Goal: Find specific page/section: Find specific page/section

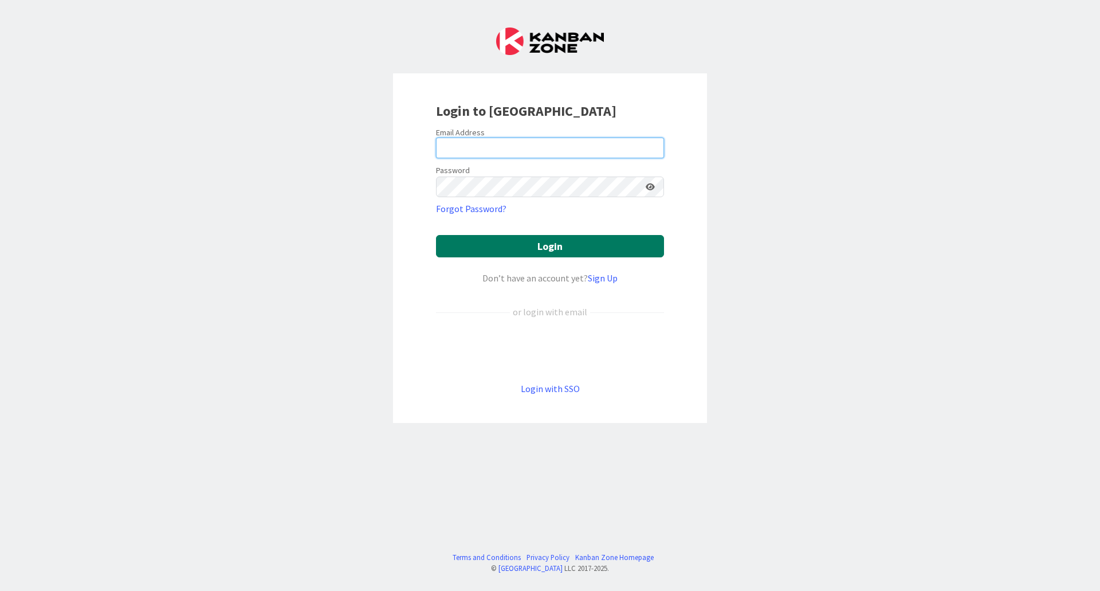
type input "[EMAIL_ADDRESS][DOMAIN_NAME]"
click at [549, 244] on button "Login" at bounding box center [550, 246] width 228 height 22
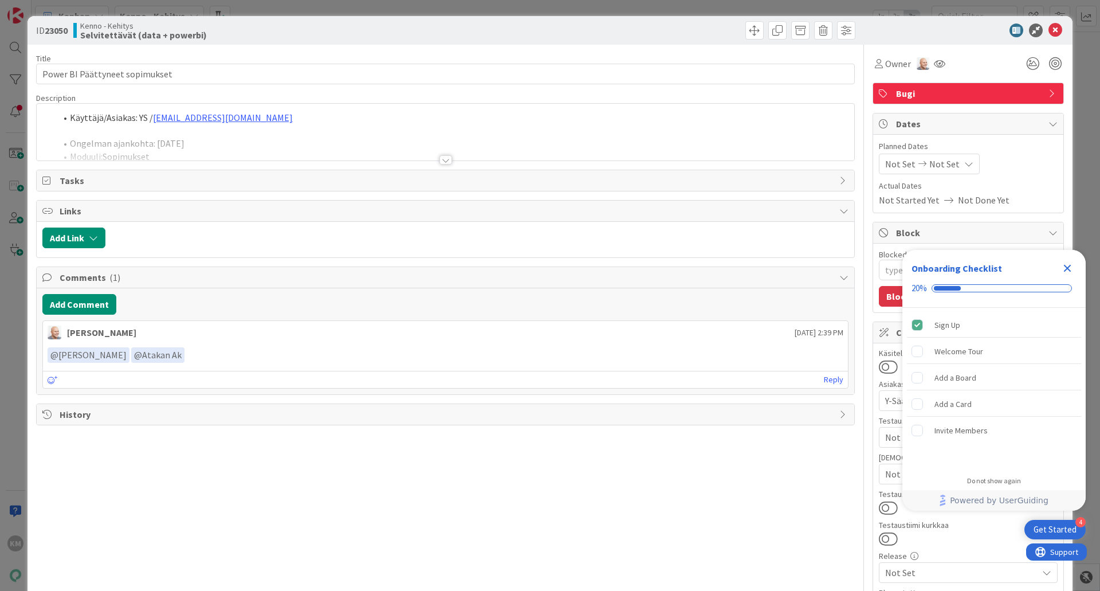
click at [439, 159] on div at bounding box center [445, 159] width 13 height 9
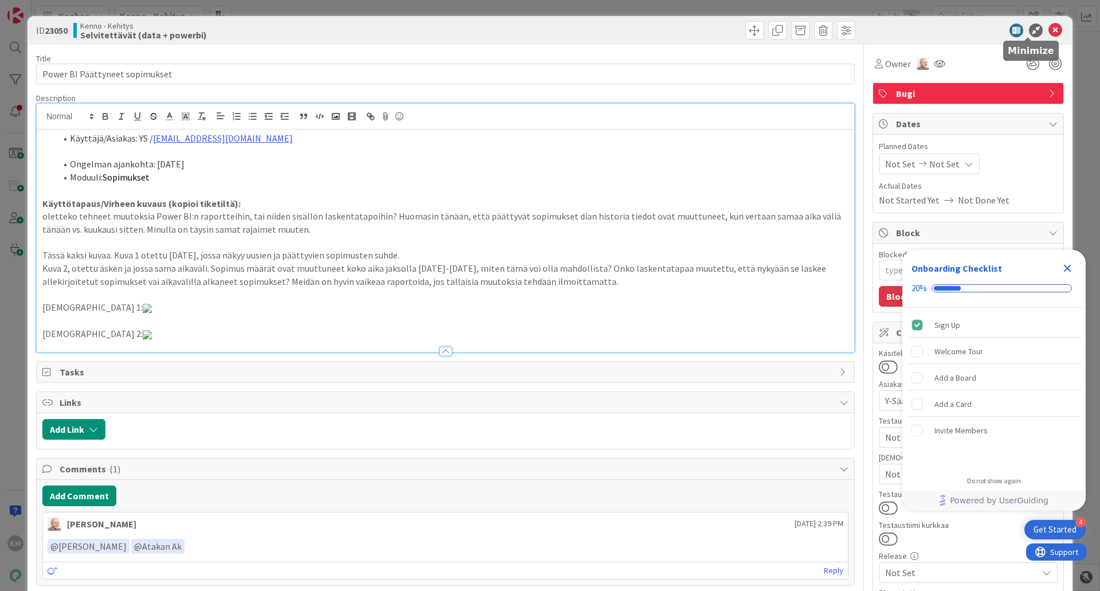
type textarea "x"
click at [1049, 25] on icon at bounding box center [1055, 30] width 14 height 14
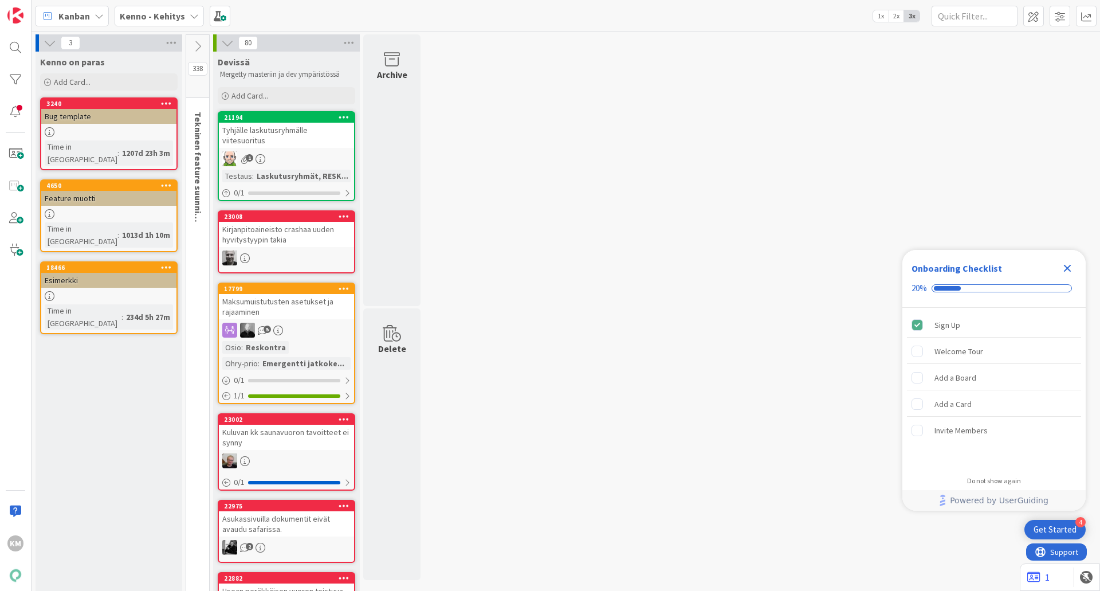
click at [184, 15] on div "Kenno - Kehitys" at bounding box center [159, 16] width 89 height 21
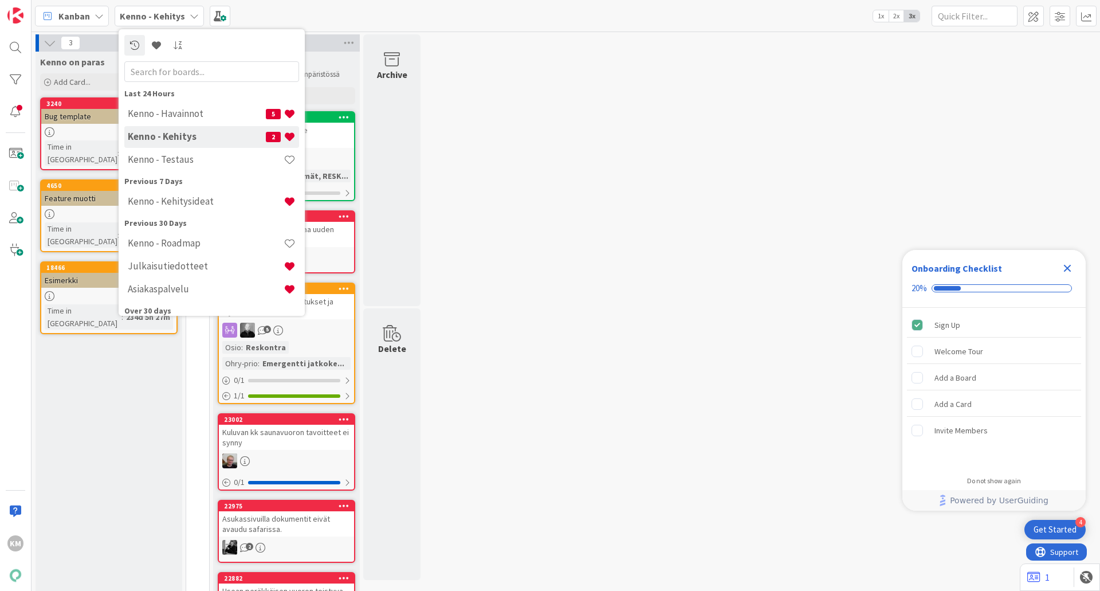
click at [196, 136] on h4 "Kenno - Kehitys" at bounding box center [197, 136] width 138 height 11
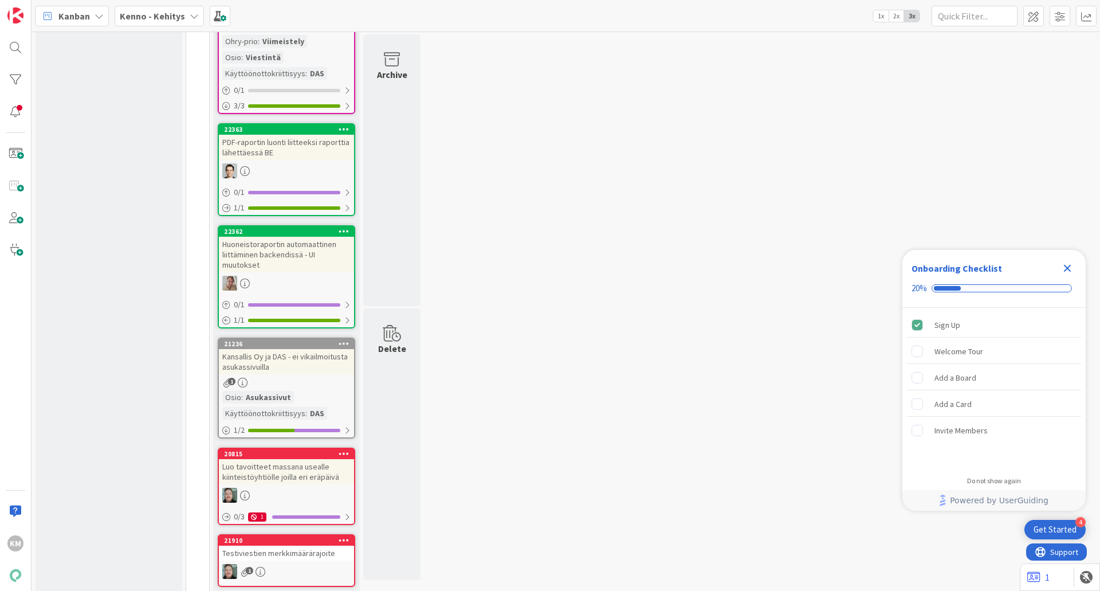
scroll to position [6619, 0]
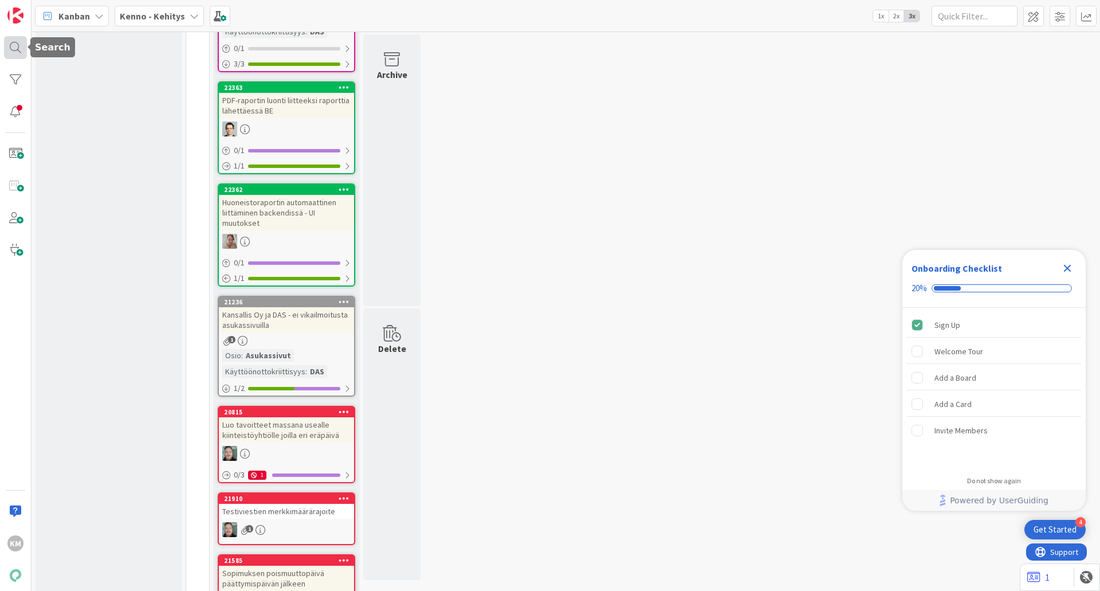
click at [14, 45] on div at bounding box center [15, 47] width 23 height 23
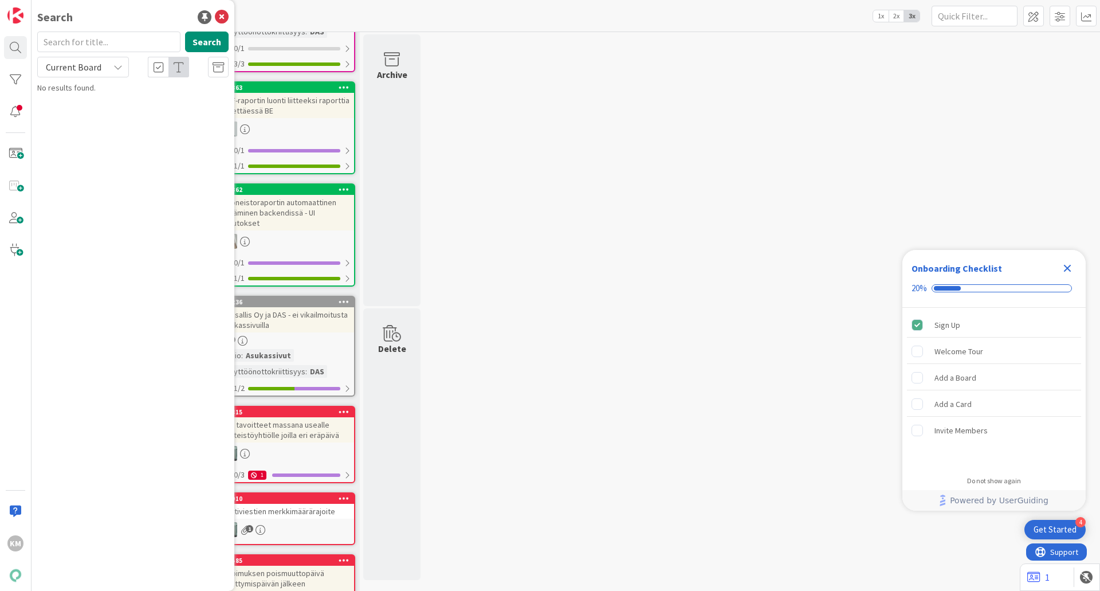
click at [84, 43] on input "text" at bounding box center [108, 42] width 143 height 21
type input "PowerBi"
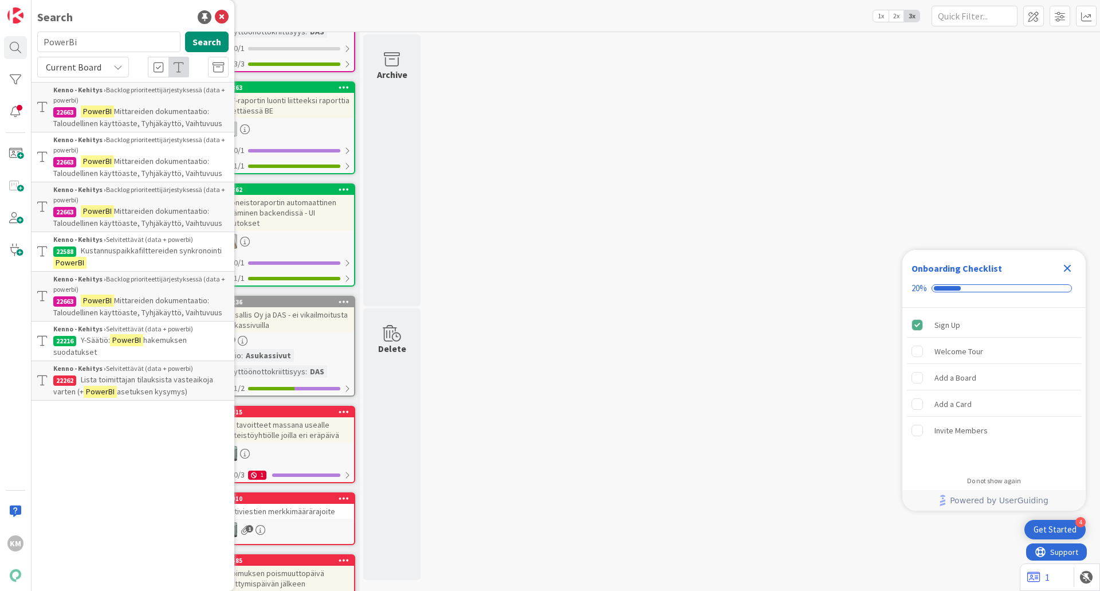
click at [190, 245] on span "Kustannuspaikkafilttereiden synkronointi" at bounding box center [151, 250] width 141 height 10
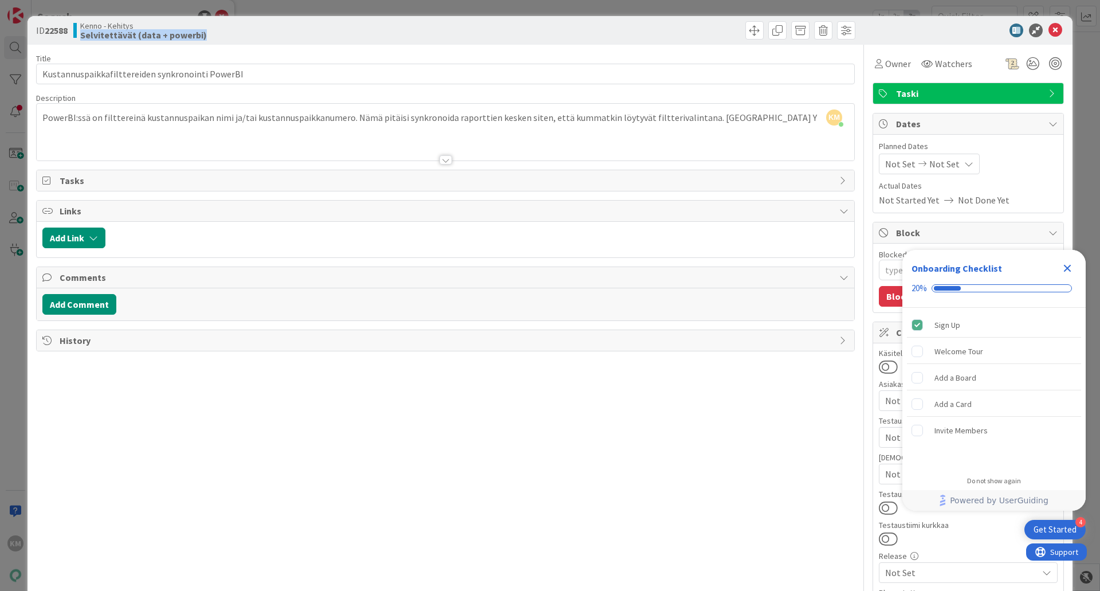
drag, startPoint x: 81, startPoint y: 33, endPoint x: 230, endPoint y: 37, distance: 149.0
click at [230, 37] on div "Kenno - Kehitys Selvitettävät (data + powerbi)" at bounding box center [257, 30] width 369 height 18
copy b "Selvitettävät (data + powerbi)"
type textarea "x"
click at [1041, 26] on div at bounding box center [962, 30] width 203 height 14
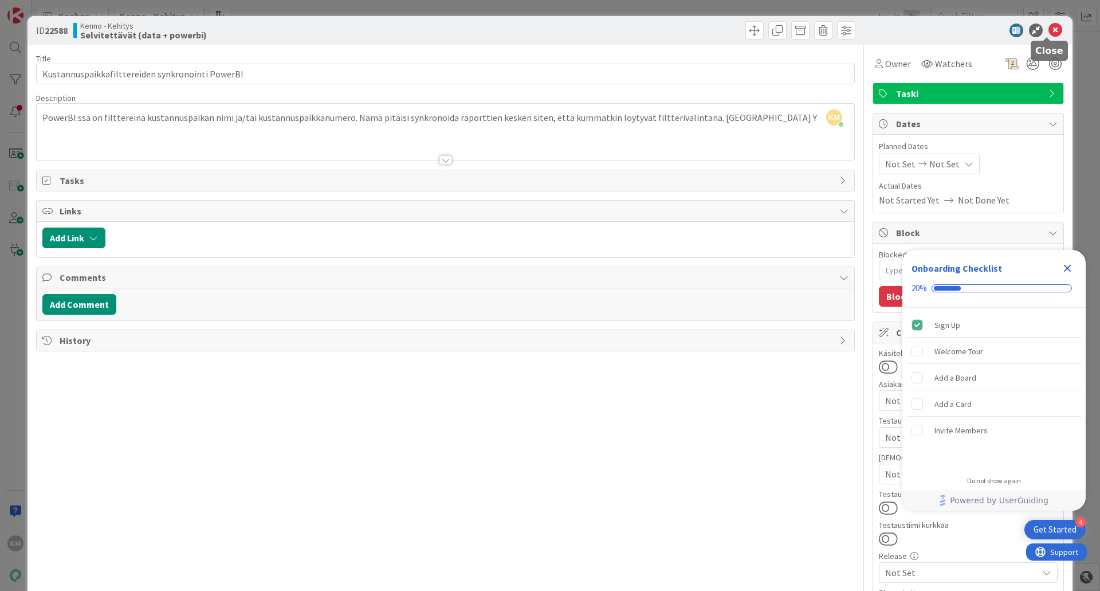
click at [1052, 35] on icon at bounding box center [1055, 30] width 14 height 14
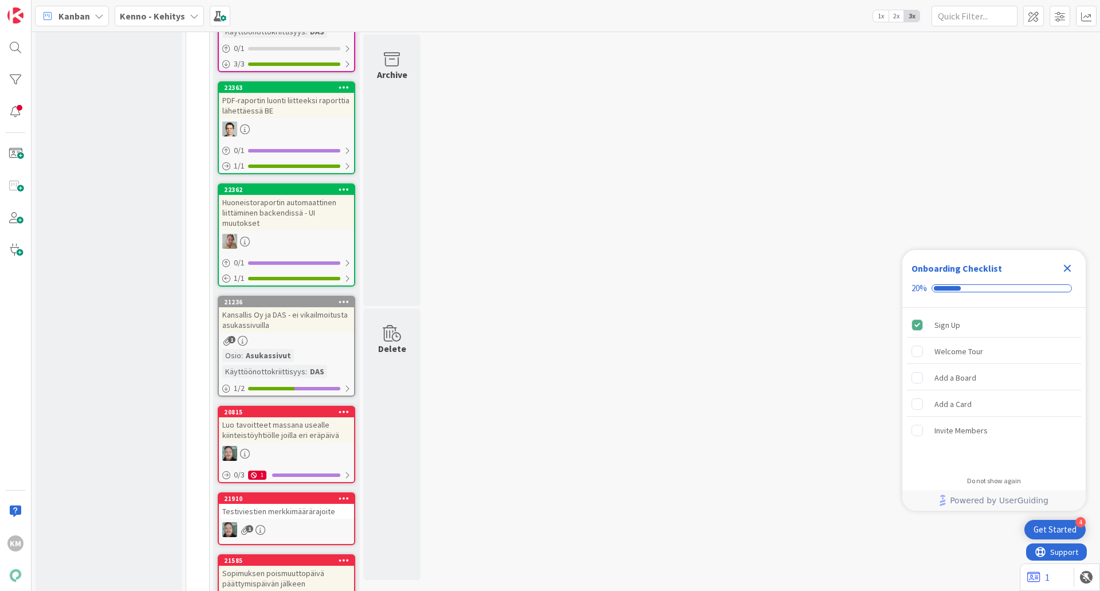
click at [190, 17] on icon at bounding box center [194, 15] width 9 height 9
type input "Selvitettävät (data + powerbi)"
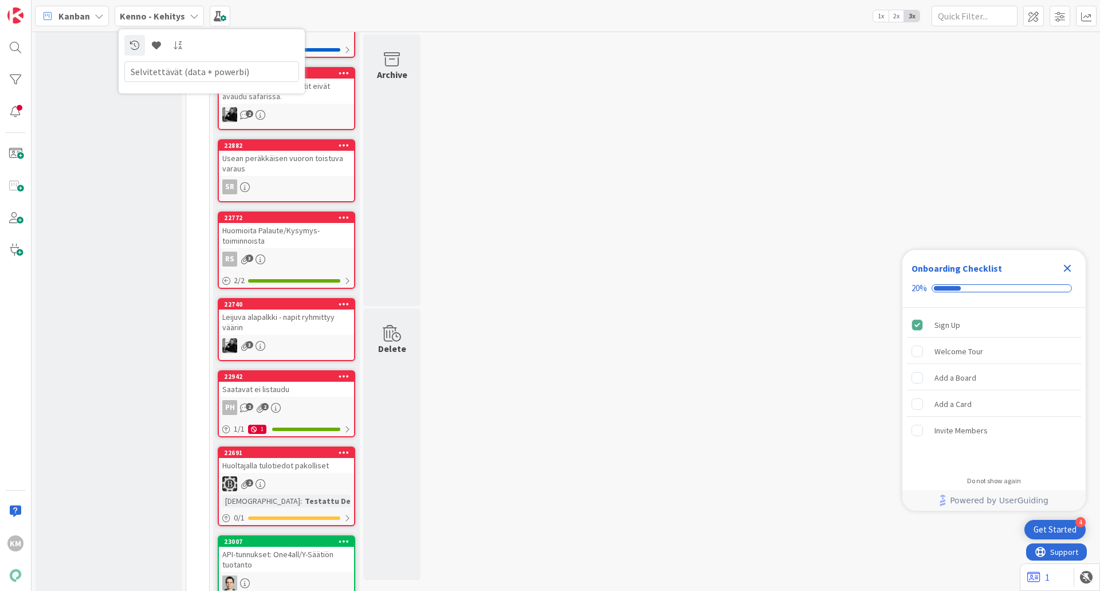
scroll to position [32, 0]
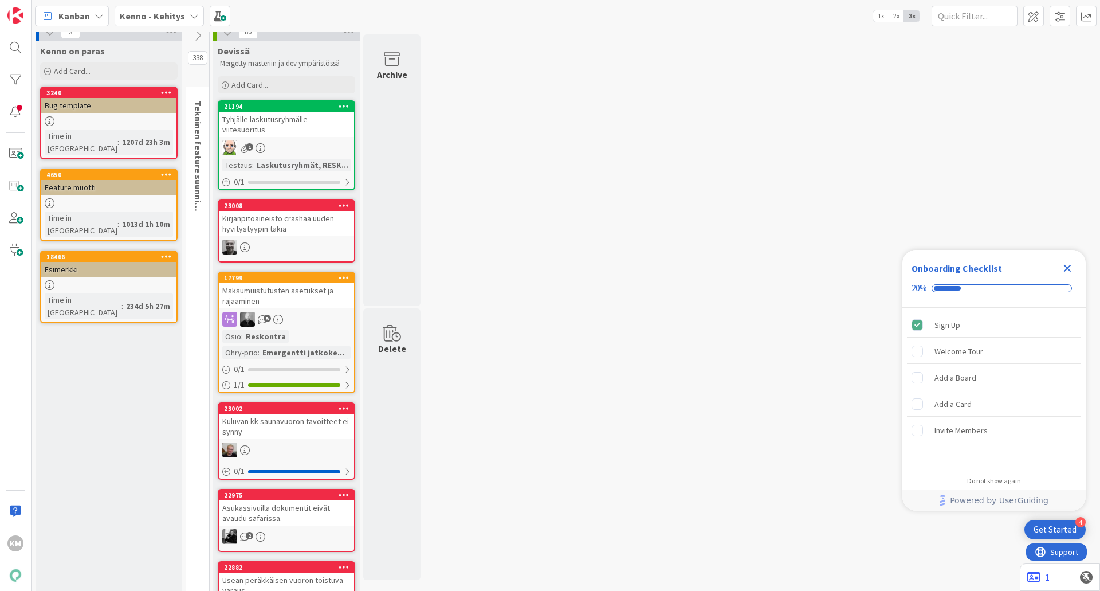
scroll to position [0, 0]
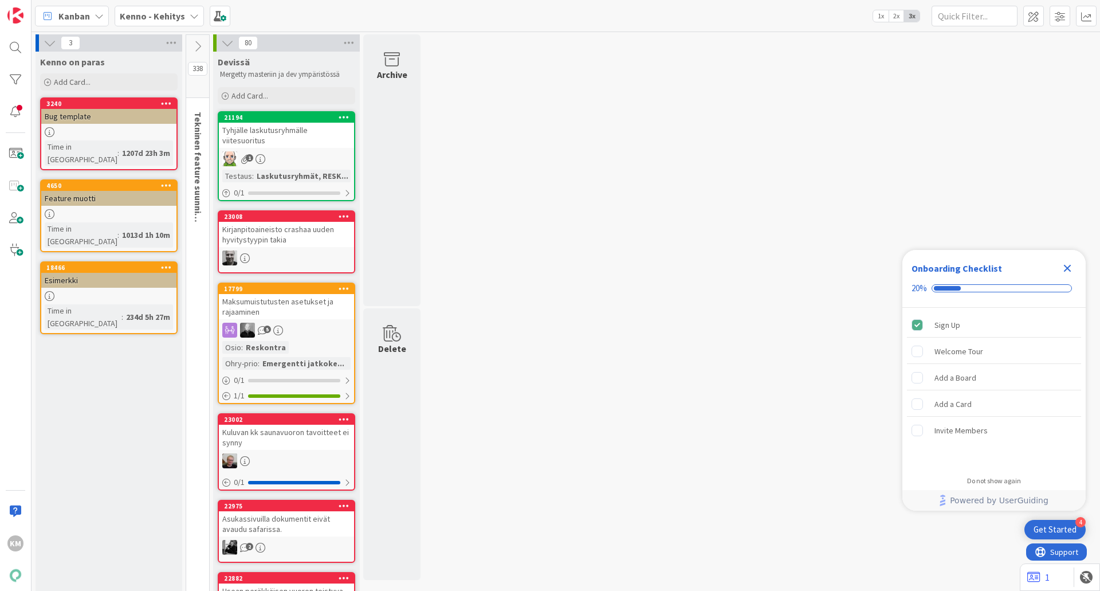
click at [157, 15] on b "Kenno - Kehitys" at bounding box center [152, 15] width 65 height 11
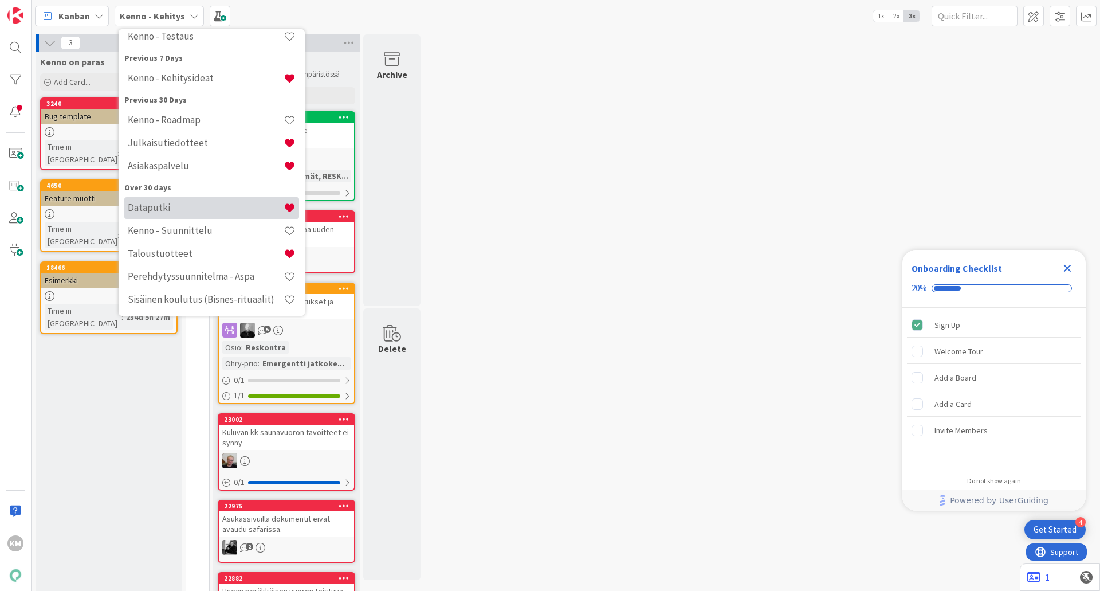
scroll to position [125, 0]
click at [149, 212] on div "Dataputki" at bounding box center [211, 206] width 175 height 22
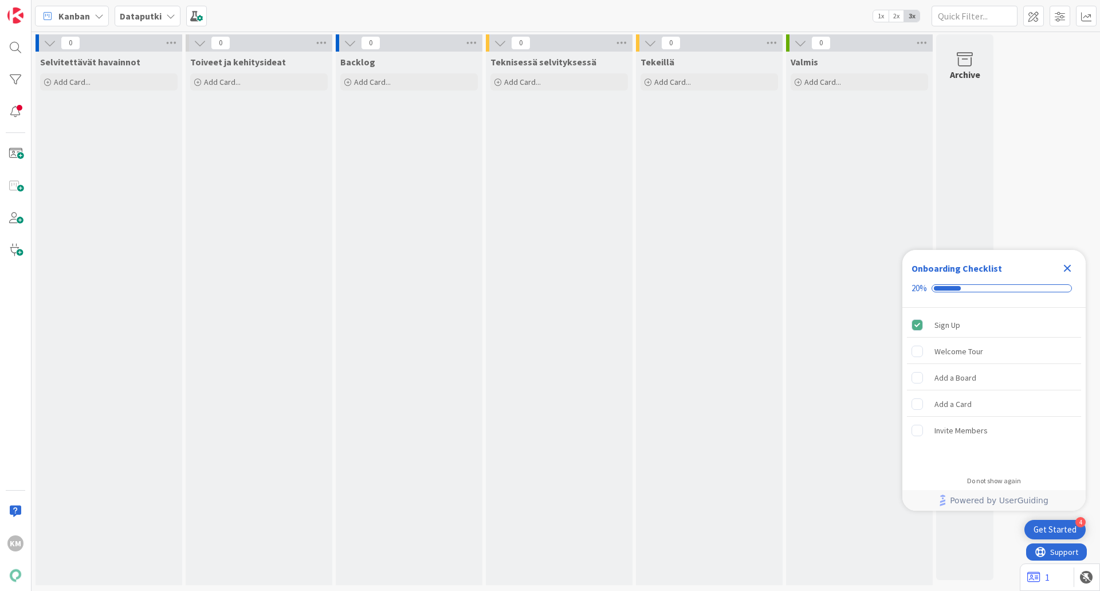
click at [165, 21] on div "Dataputki" at bounding box center [148, 16] width 66 height 21
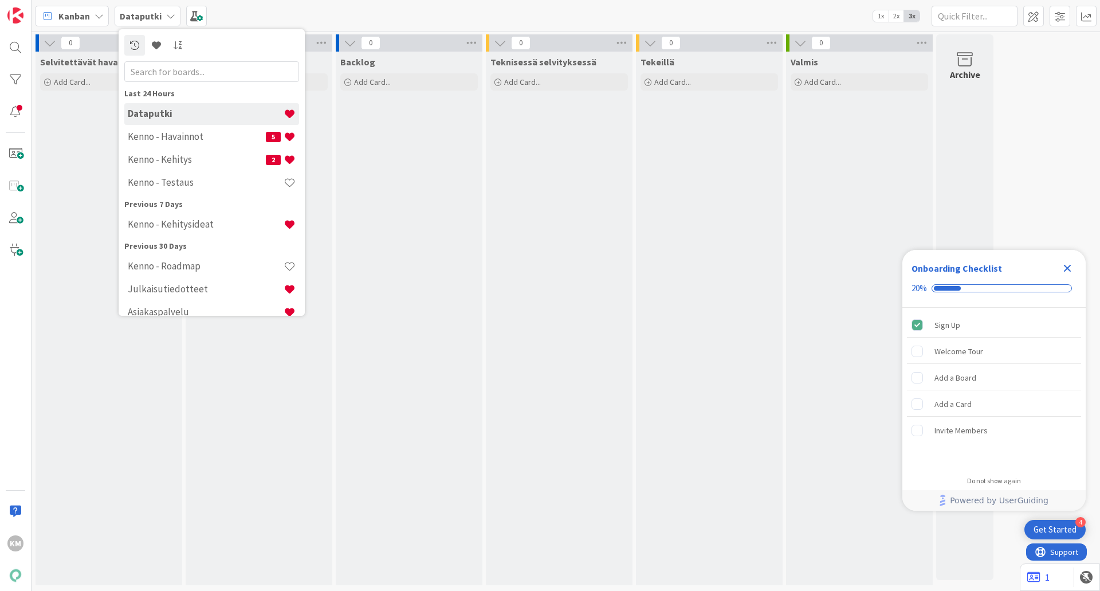
click at [158, 115] on h4 "Dataputki" at bounding box center [206, 113] width 156 height 11
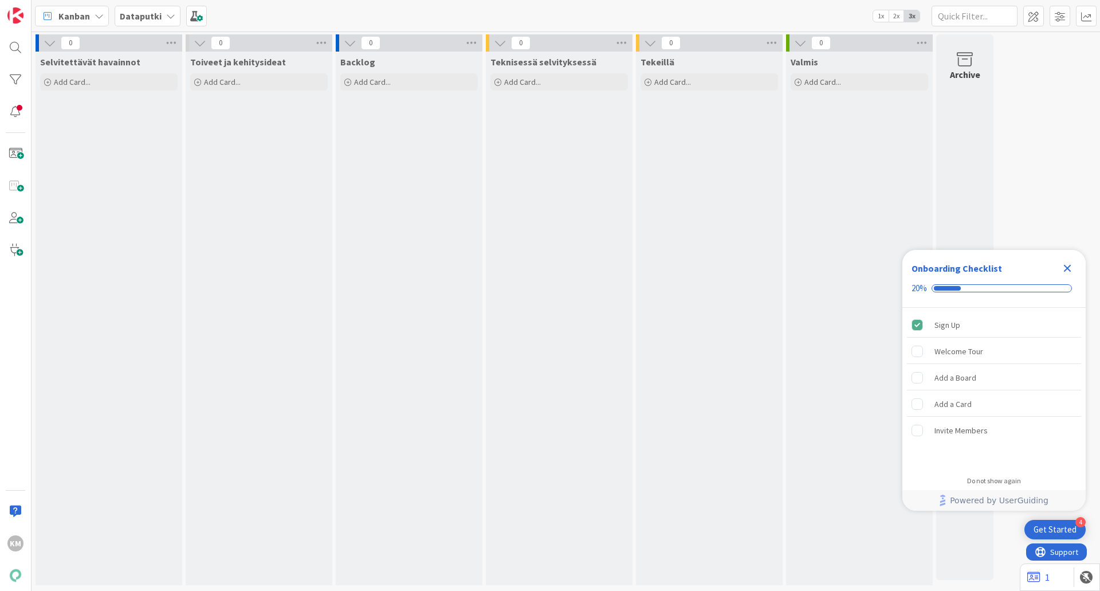
click at [140, 17] on b "Dataputki" at bounding box center [141, 15] width 42 height 11
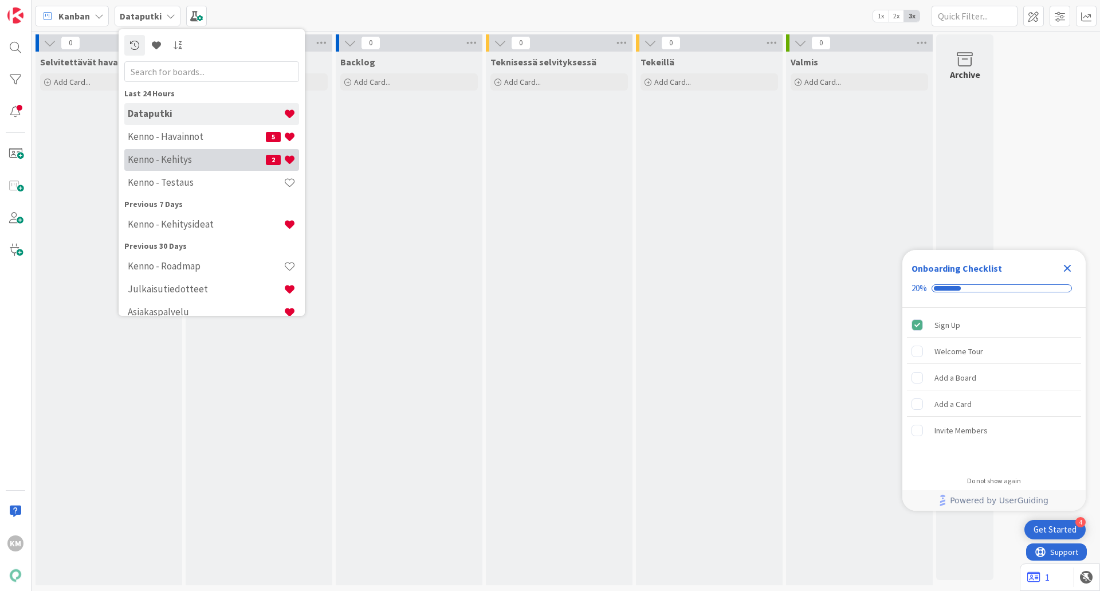
click at [181, 156] on h4 "Kenno - Kehitys" at bounding box center [197, 159] width 138 height 11
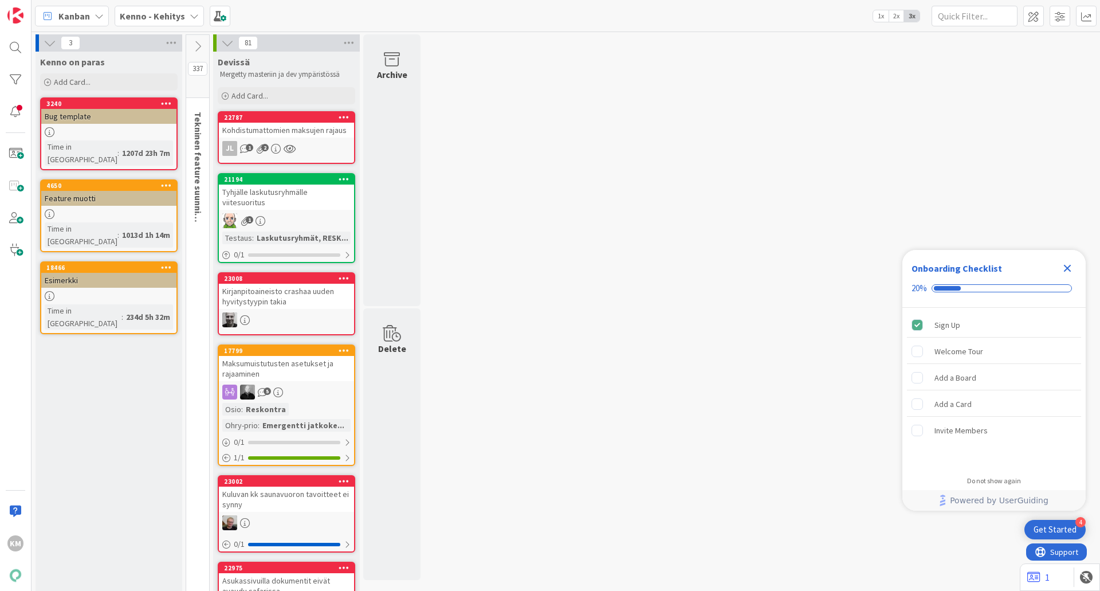
click at [196, 44] on icon at bounding box center [197, 46] width 13 height 13
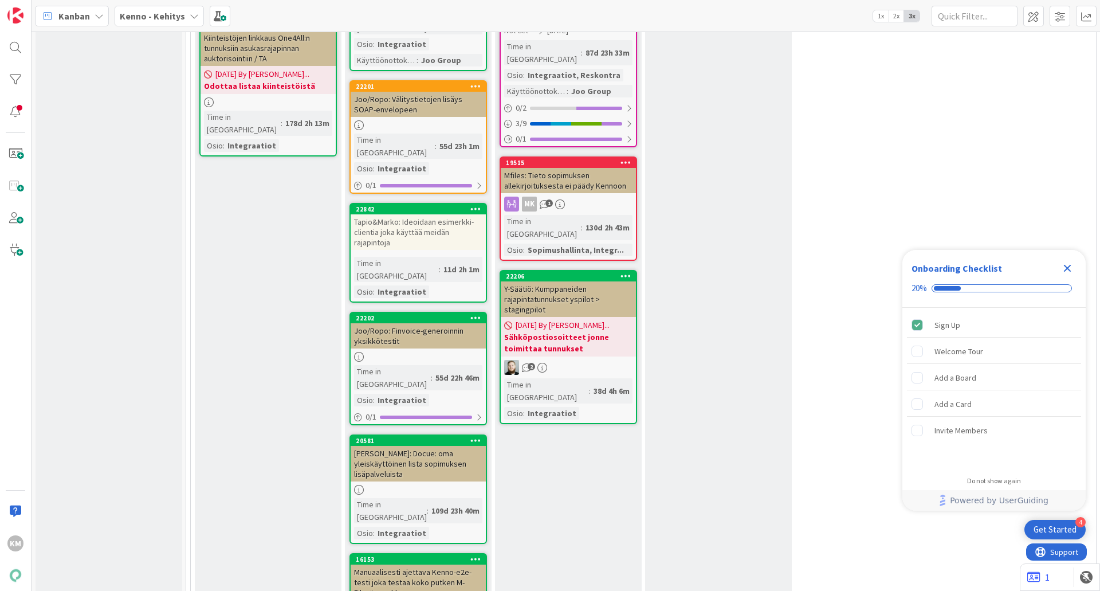
scroll to position [14006, 0]
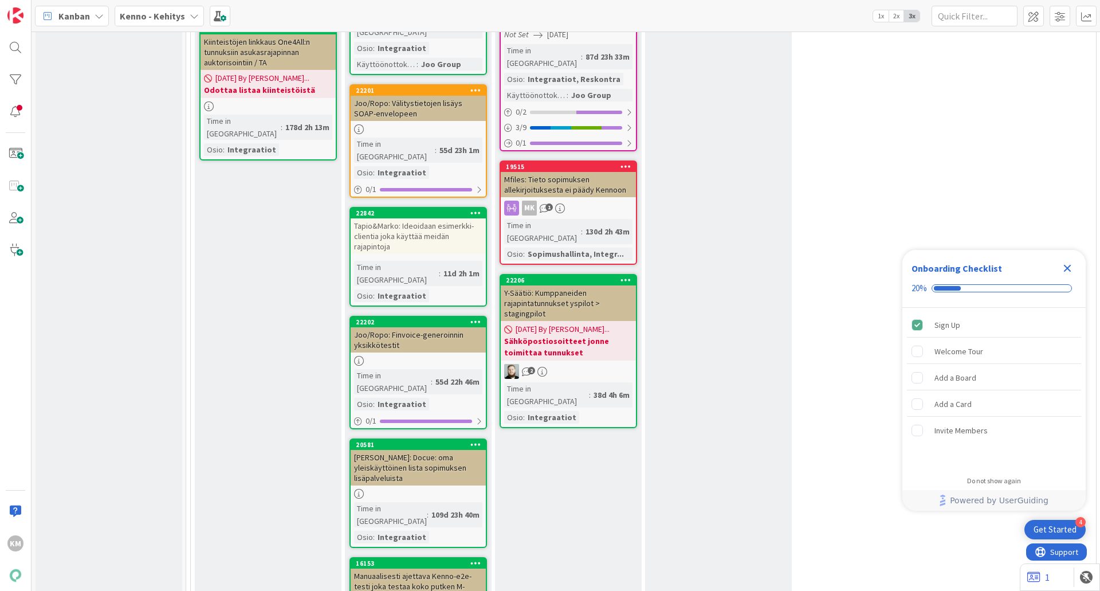
scroll to position [13834, 0]
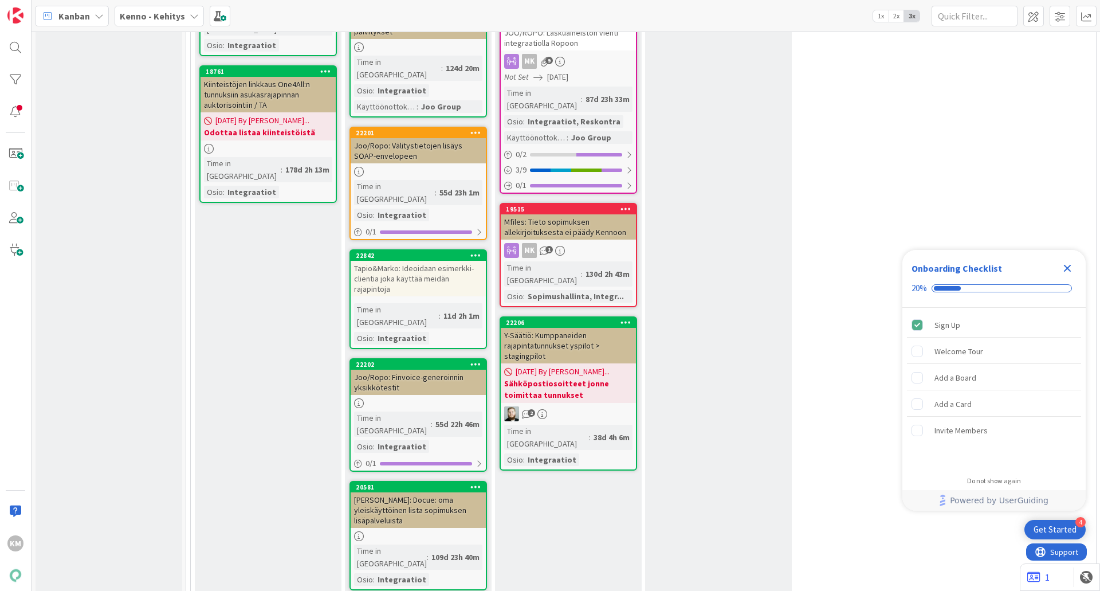
drag, startPoint x: 195, startPoint y: 192, endPoint x: 284, endPoint y: 191, distance: 88.8
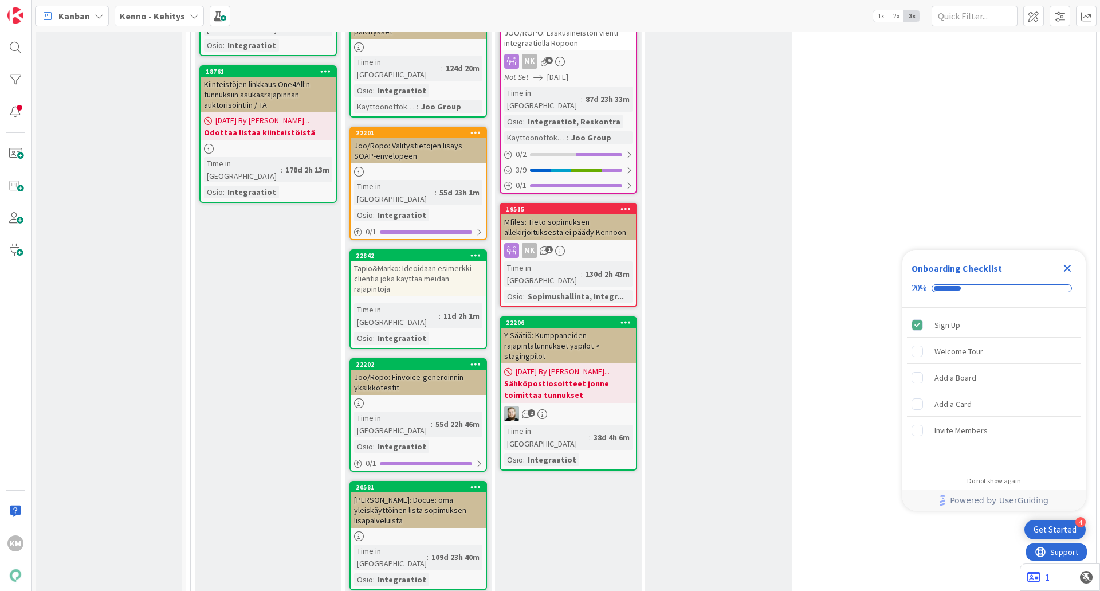
copy span "Dataputki + PowerBI"
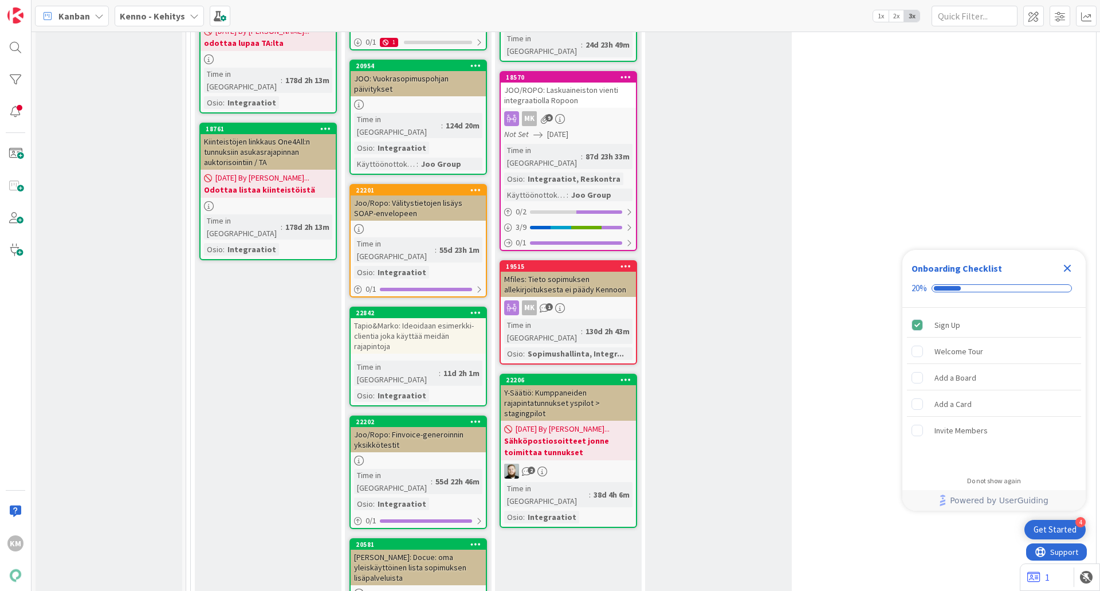
click at [190, 19] on icon at bounding box center [194, 15] width 9 height 9
type input "Dataputki + PowerBI"
click at [155, 49] on icon at bounding box center [156, 45] width 9 height 9
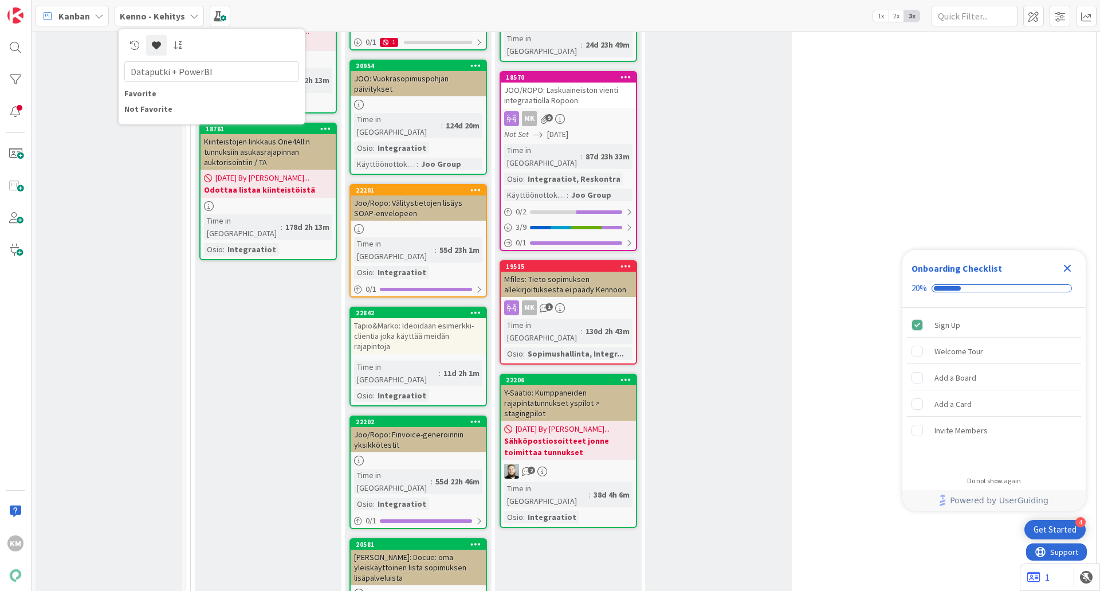
click at [147, 93] on div "Favorite" at bounding box center [211, 94] width 175 height 12
click at [137, 100] on div "Favorite" at bounding box center [211, 95] width 175 height 15
click at [130, 88] on div "Favorite" at bounding box center [211, 94] width 175 height 12
click at [174, 45] on icon at bounding box center [178, 45] width 10 height 9
click at [250, 51] on div at bounding box center [211, 45] width 175 height 21
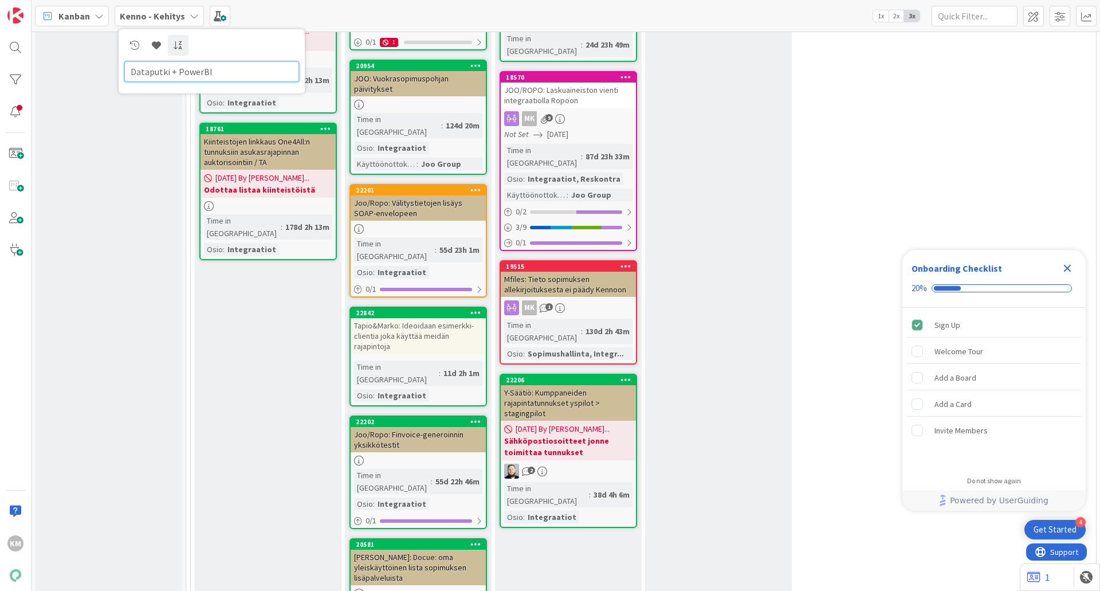
click at [222, 76] on input "Dataputki + PowerBI" at bounding box center [211, 71] width 175 height 21
drag, startPoint x: 321, startPoint y: 287, endPoint x: 176, endPoint y: 284, distance: 145.5
drag, startPoint x: 196, startPoint y: 288, endPoint x: 327, endPoint y: 286, distance: 130.0
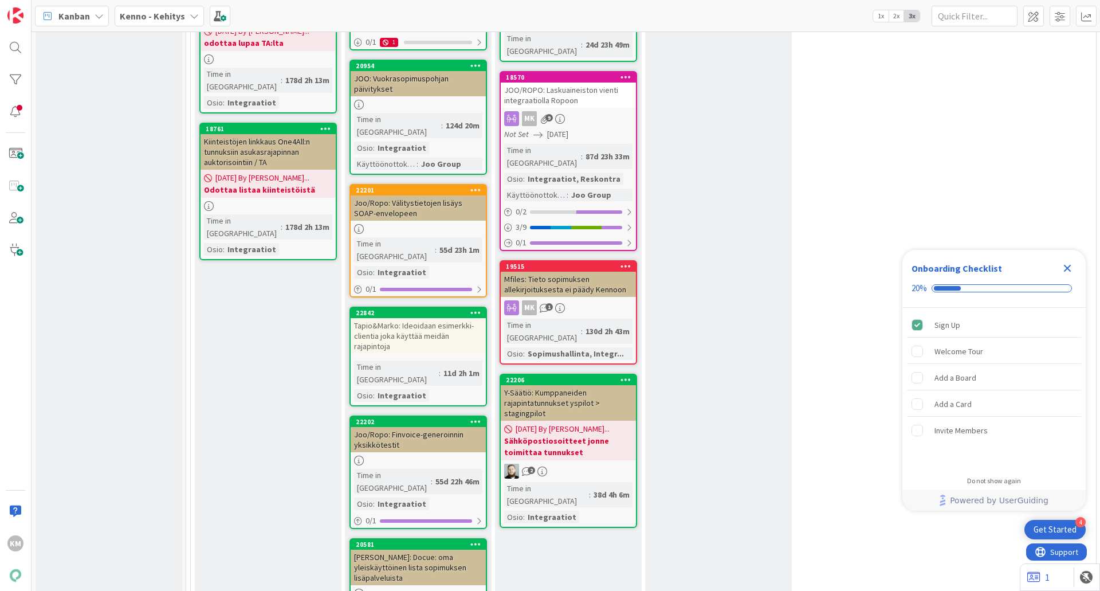
copy span "Selvitettävät (data + powerbi)"
click at [190, 20] on icon at bounding box center [194, 15] width 9 height 9
type input "Selvitettävät (data + powerbi)"
click at [159, 46] on icon at bounding box center [156, 45] width 9 height 9
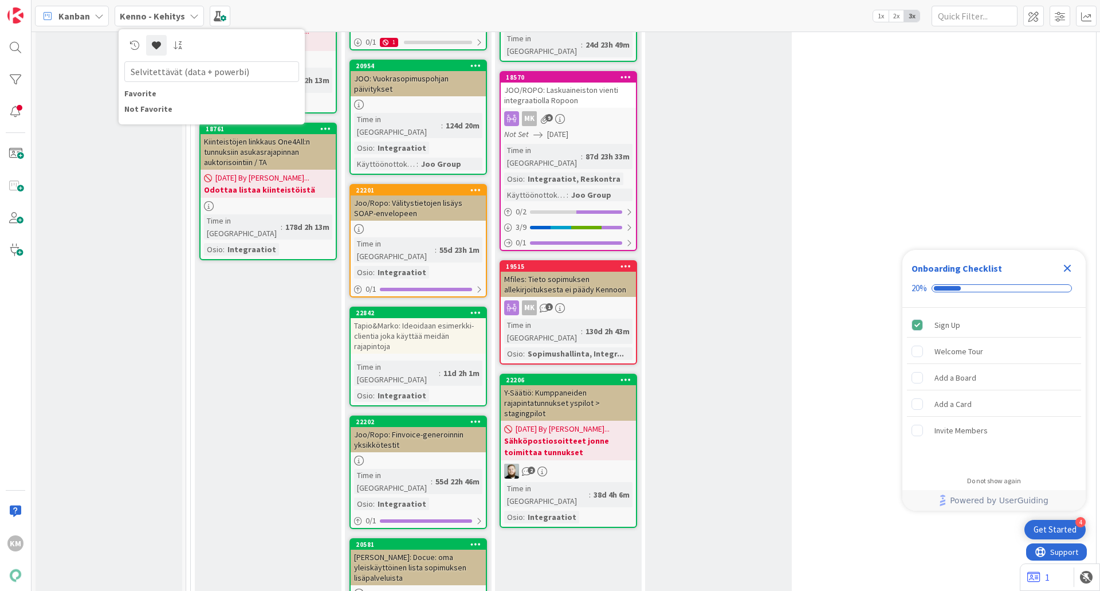
click at [146, 94] on div "Favorite" at bounding box center [211, 94] width 175 height 12
click at [155, 46] on icon at bounding box center [156, 45] width 9 height 9
click at [243, 52] on div at bounding box center [211, 45] width 175 height 21
click at [271, 157] on div "API-tunnusten avaukset Add Card... 22545 Tuotantotunnukset Joo / [GEOGRAPHIC_DA…" at bounding box center [268, 197] width 147 height 1417
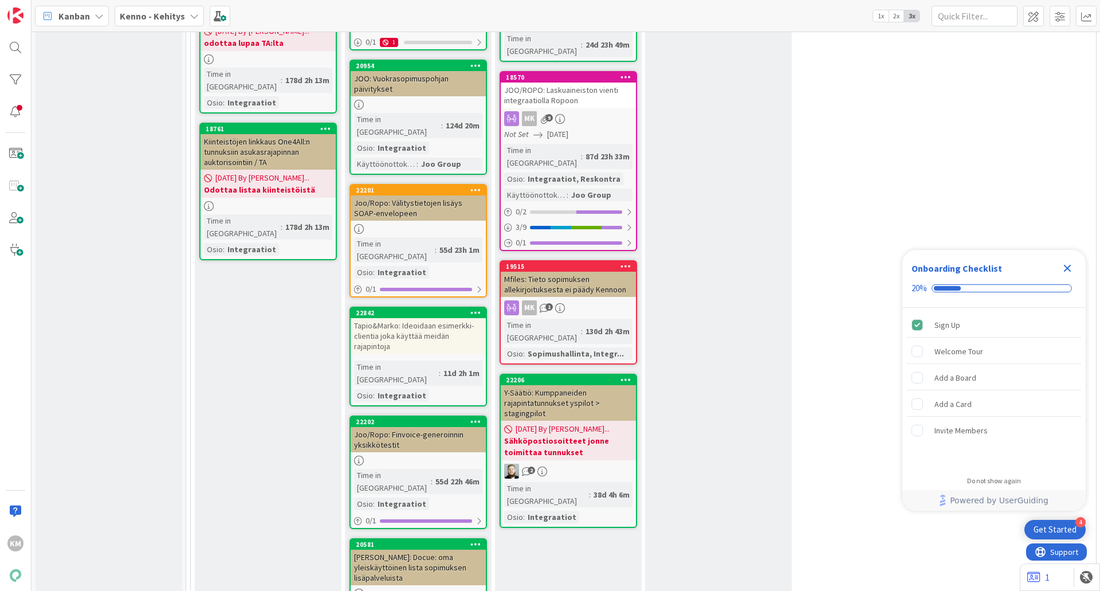
click at [197, 14] on div "Kenno - Kehitys" at bounding box center [159, 16] width 89 height 21
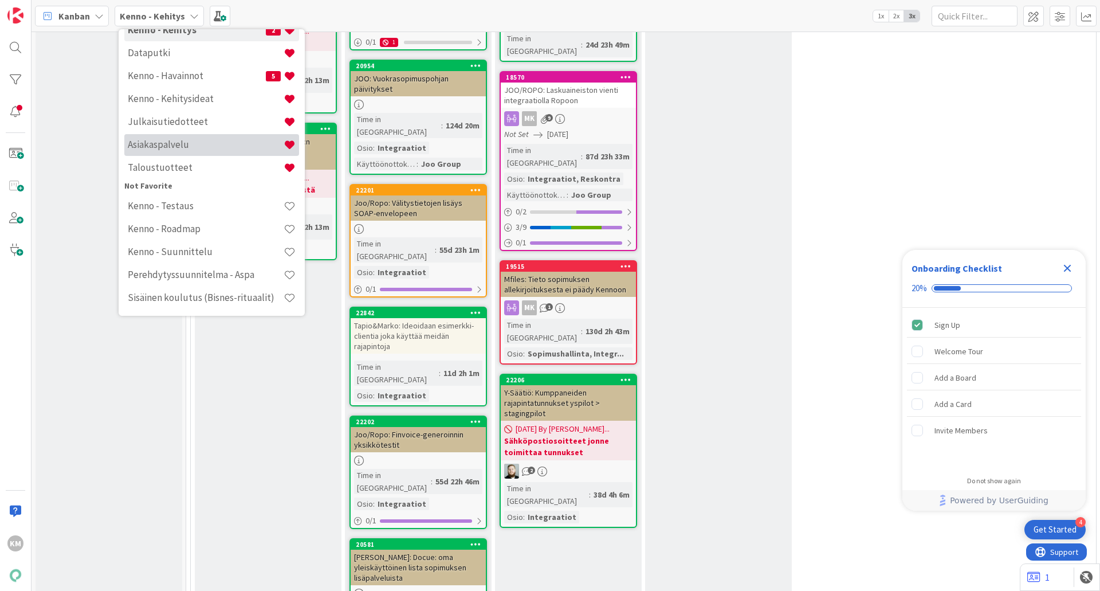
scroll to position [26, 0]
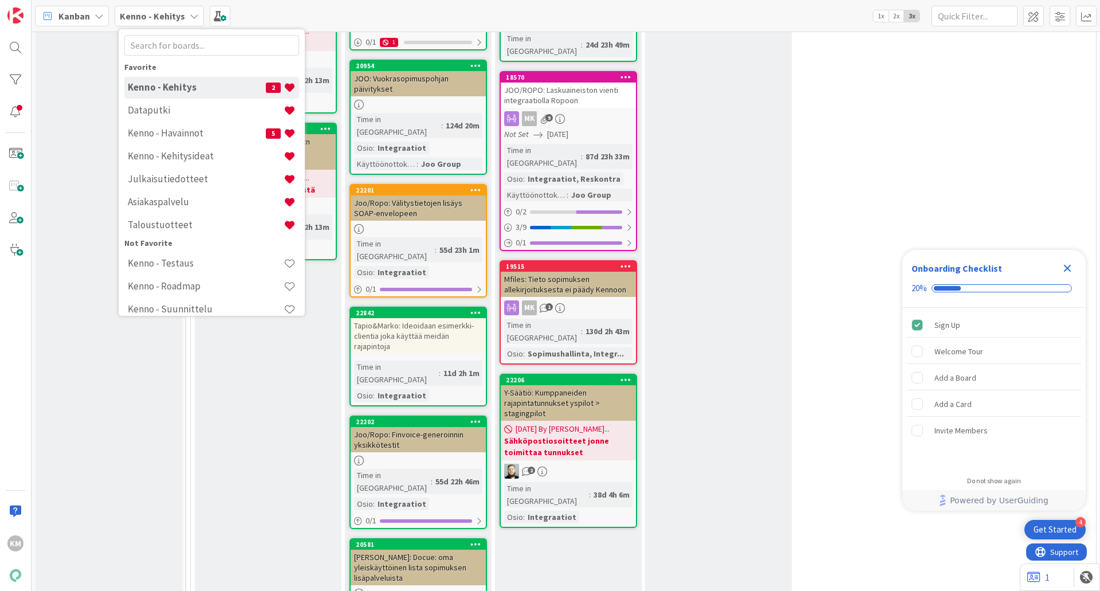
click at [188, 86] on h4 "Kenno - Kehitys" at bounding box center [197, 86] width 138 height 11
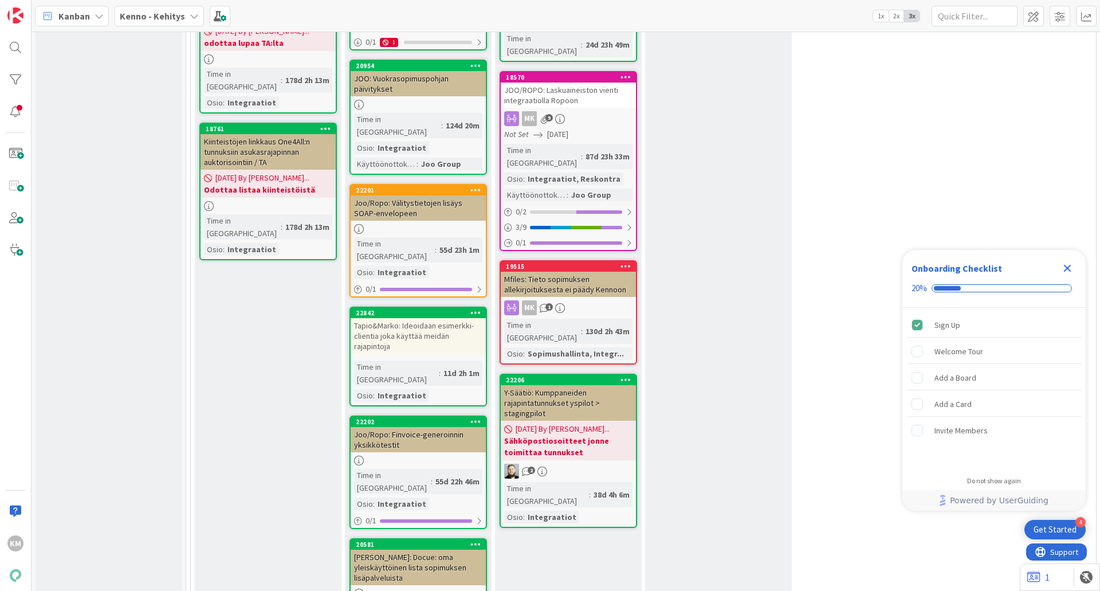
click at [155, 15] on b "Kenno - Kehitys" at bounding box center [152, 15] width 65 height 11
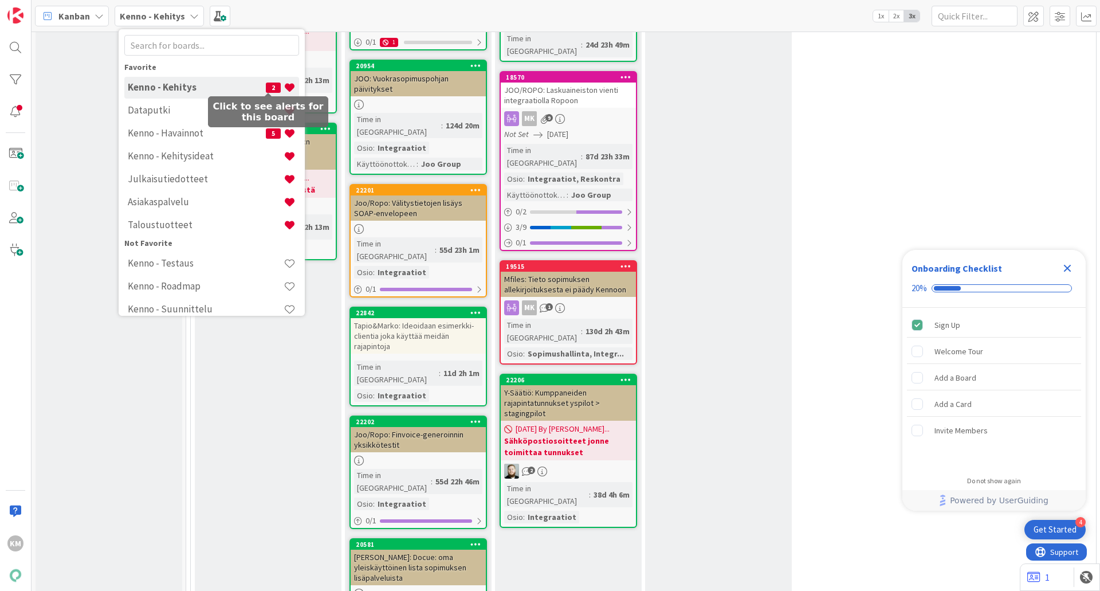
click at [270, 87] on span "2" at bounding box center [273, 87] width 15 height 10
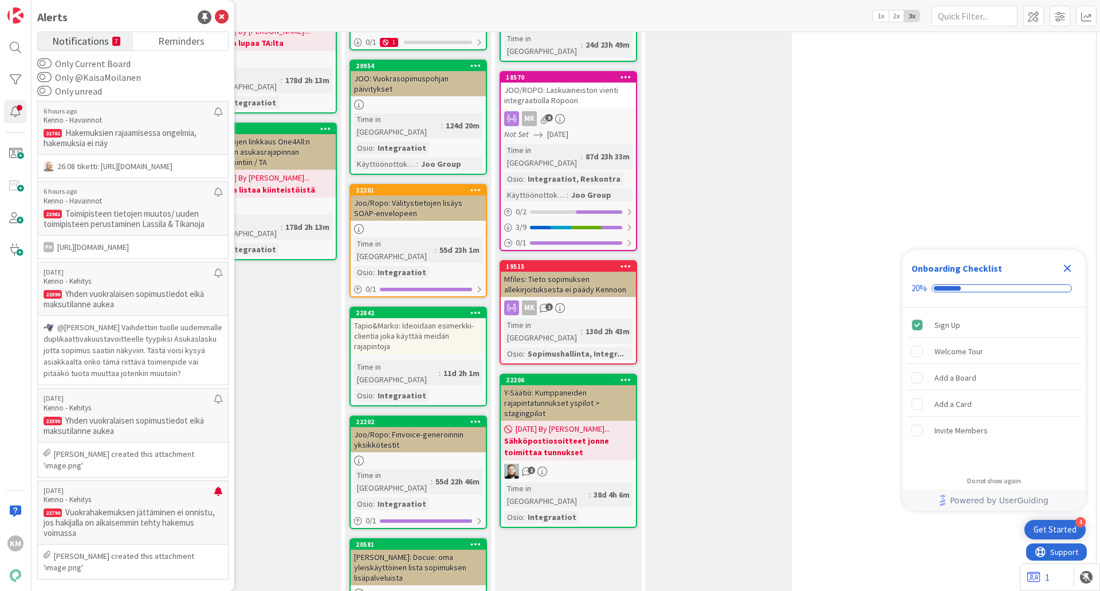
click at [306, 157] on div "API-tunnusten avaukset Add Card... 22545 Tuotantotunnukset Joo / [GEOGRAPHIC_DA…" at bounding box center [268, 197] width 147 height 1417
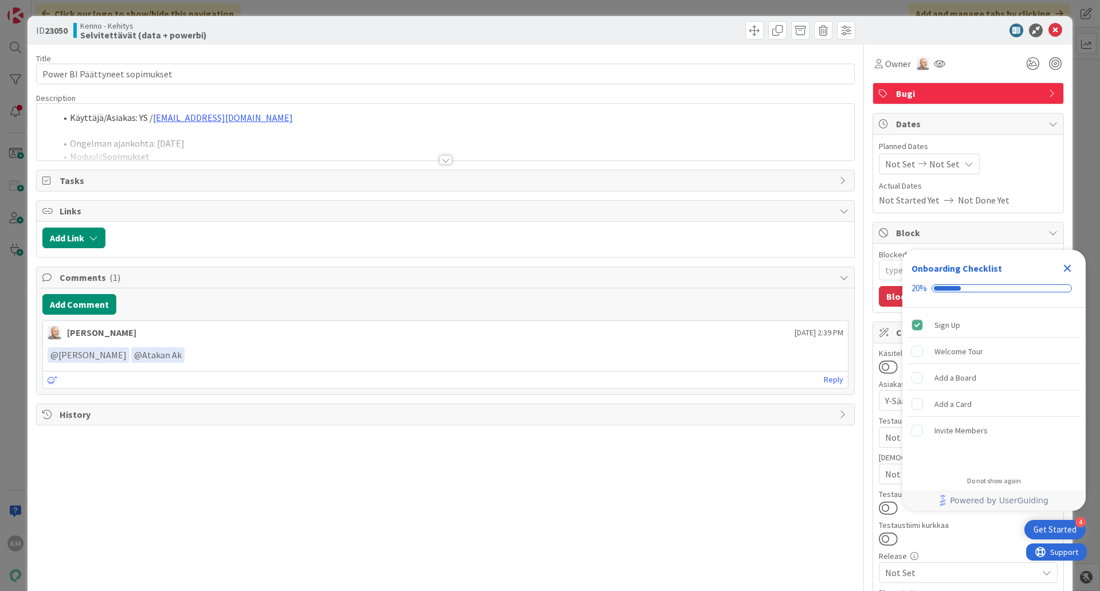
type textarea "x"
click at [1052, 27] on icon at bounding box center [1055, 30] width 14 height 14
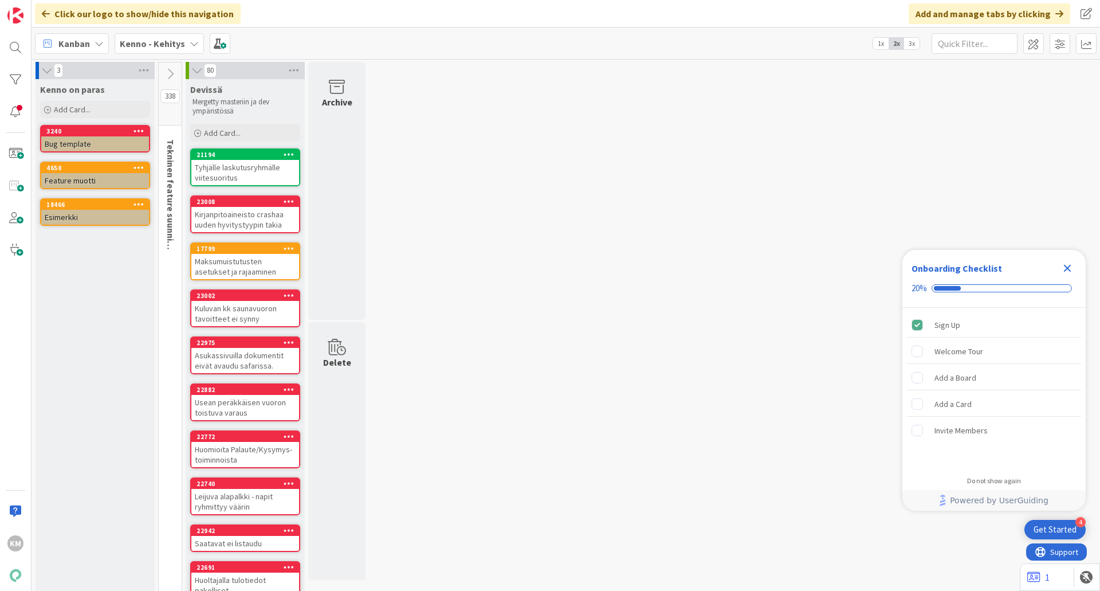
click at [194, 41] on icon at bounding box center [194, 43] width 9 height 9
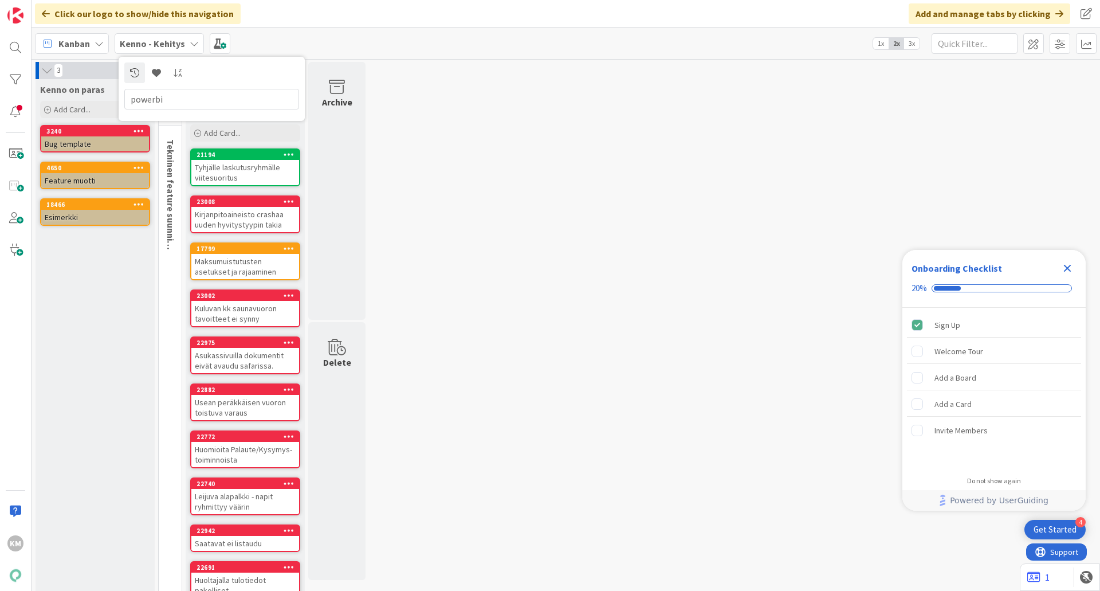
type input "powerbi"
click at [165, 94] on input "powerbi" at bounding box center [211, 99] width 175 height 21
drag, startPoint x: 170, startPoint y: 101, endPoint x: 92, endPoint y: 116, distance: 79.3
click at [92, 115] on div "Click our logo to show/hide this navigation Add and manage tabs by clicking Kan…" at bounding box center [566, 295] width 1068 height 591
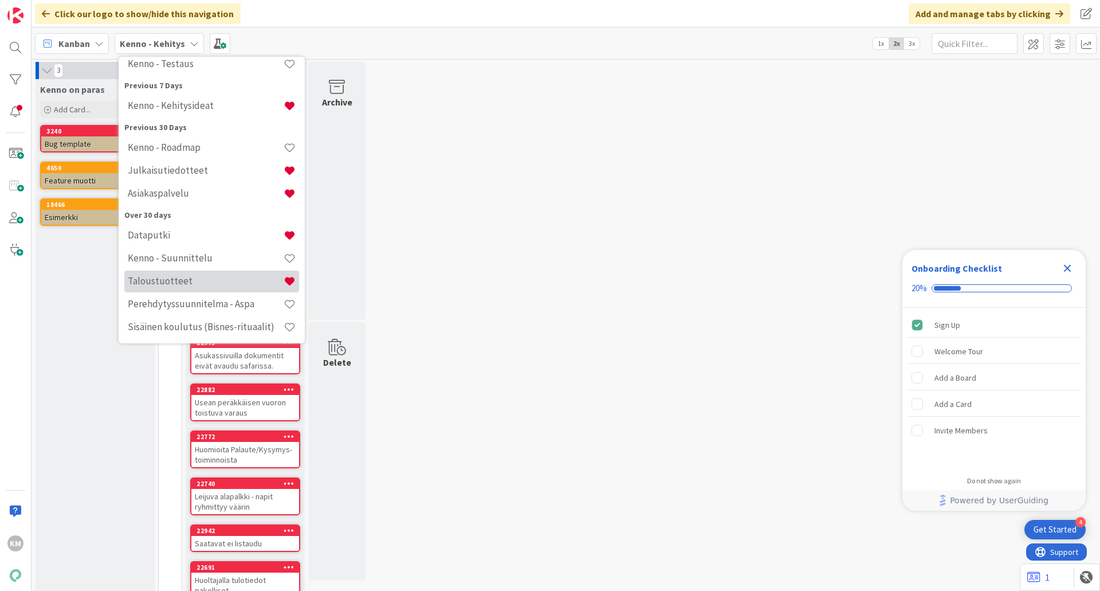
scroll to position [125, 0]
